Goal: Task Accomplishment & Management: Use online tool/utility

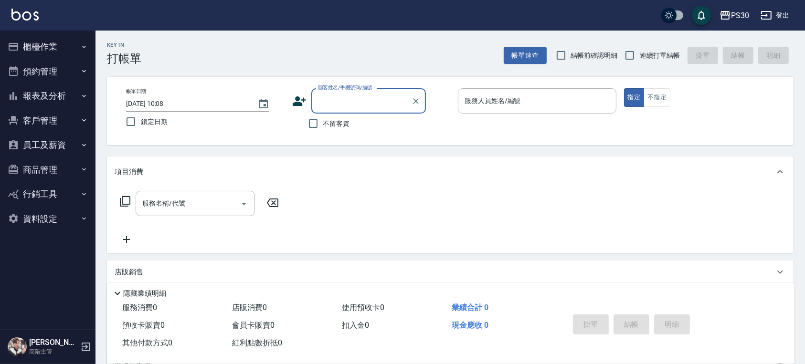
click at [56, 50] on button "櫃檯作業" at bounding box center [48, 46] width 88 height 25
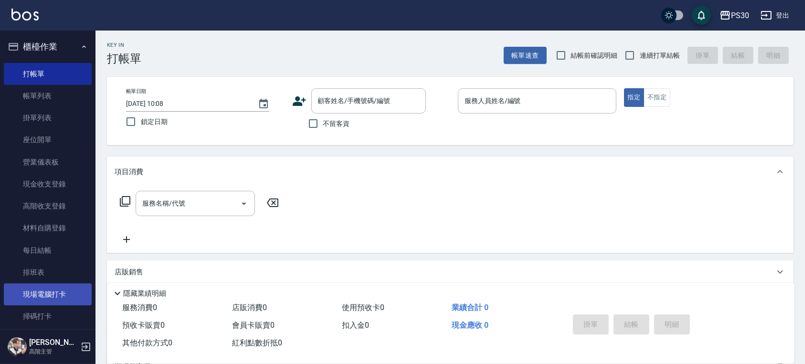
scroll to position [63, 0]
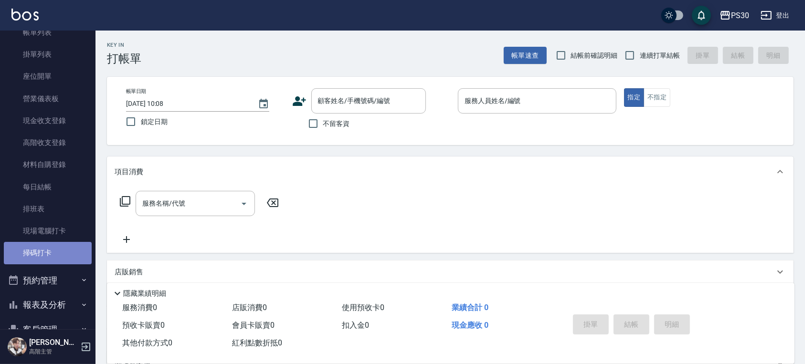
click at [60, 249] on link "掃碼打卡" at bounding box center [48, 253] width 88 height 22
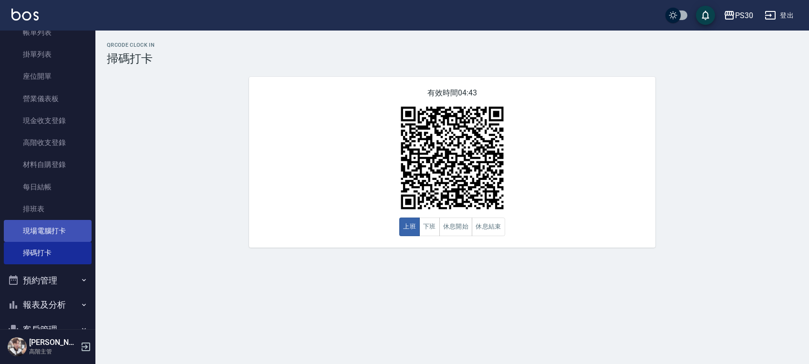
click at [28, 228] on link "現場電腦打卡" at bounding box center [48, 231] width 88 height 22
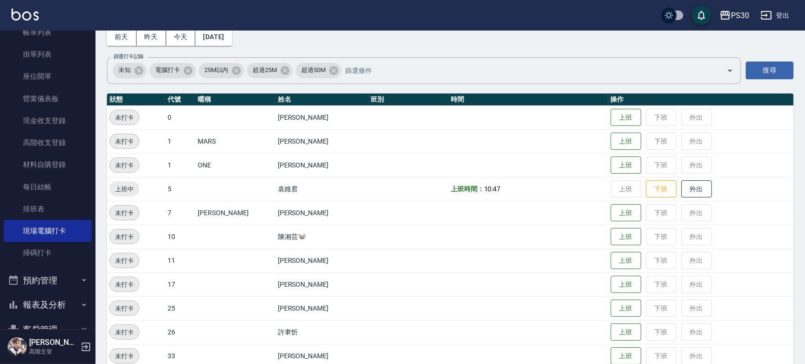
scroll to position [112, 0]
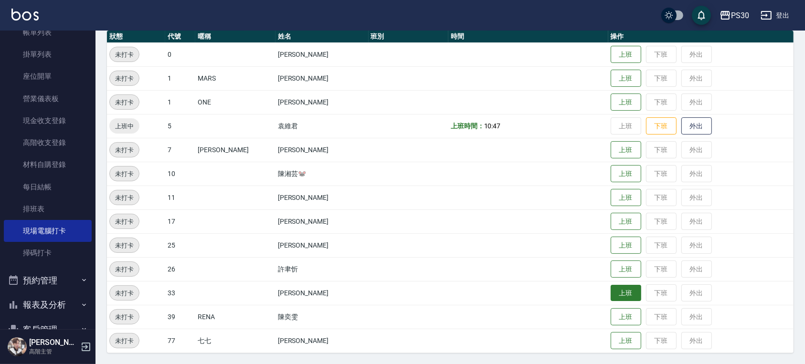
click at [610, 292] on button "上班" at bounding box center [625, 293] width 31 height 17
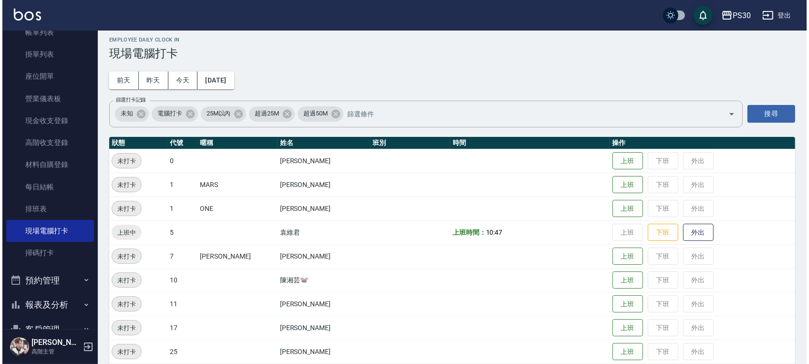
scroll to position [0, 0]
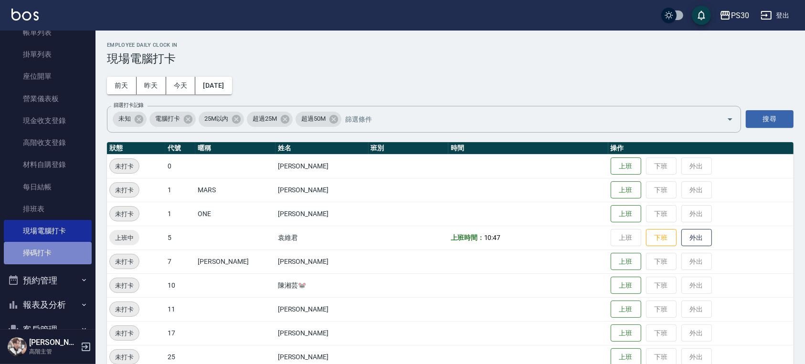
click at [57, 256] on link "掃碼打卡" at bounding box center [48, 253] width 88 height 22
